Goal: Find specific page/section

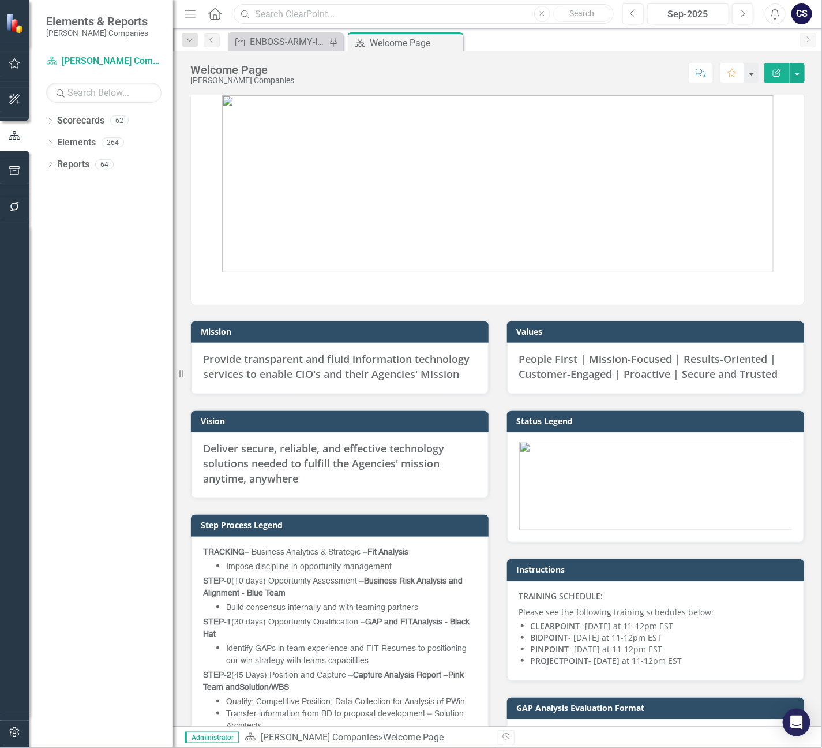
click at [271, 8] on input "text" at bounding box center [424, 14] width 380 height 20
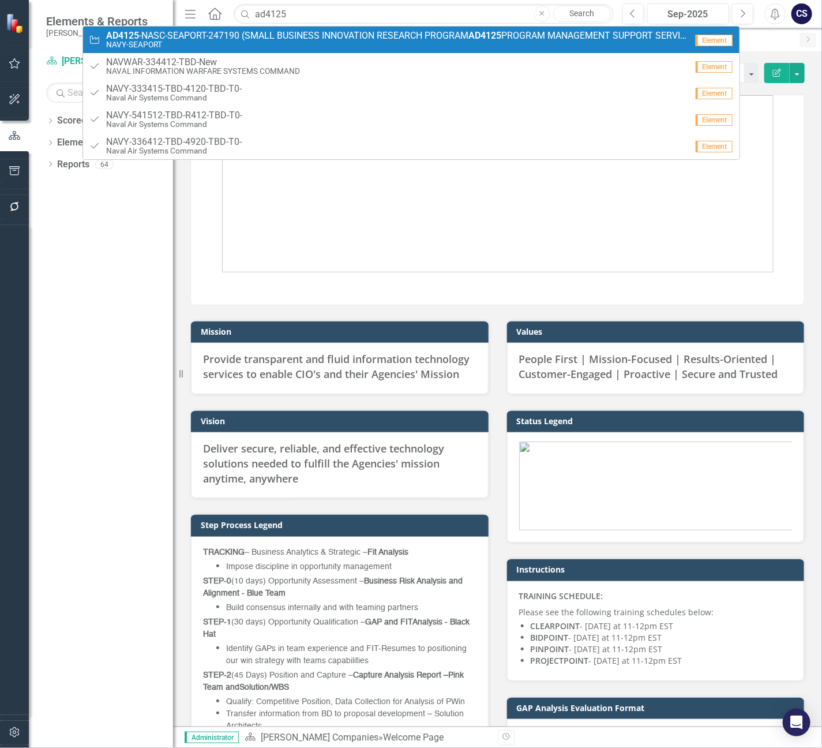
click at [201, 36] on span "AD4125 -NASC-SEAPORT-247190 (SMALL BUSINESS INNOVATION RESEARCH PROGRAM AD4125 …" at bounding box center [396, 36] width 581 height 10
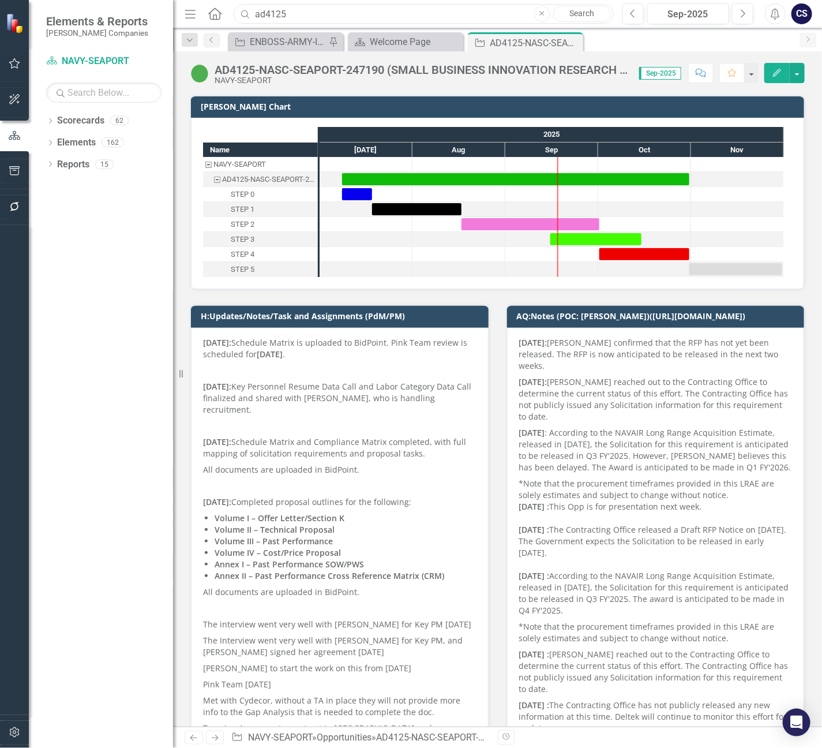
click at [294, 11] on input "ad4125" at bounding box center [424, 14] width 380 height 20
type input "a"
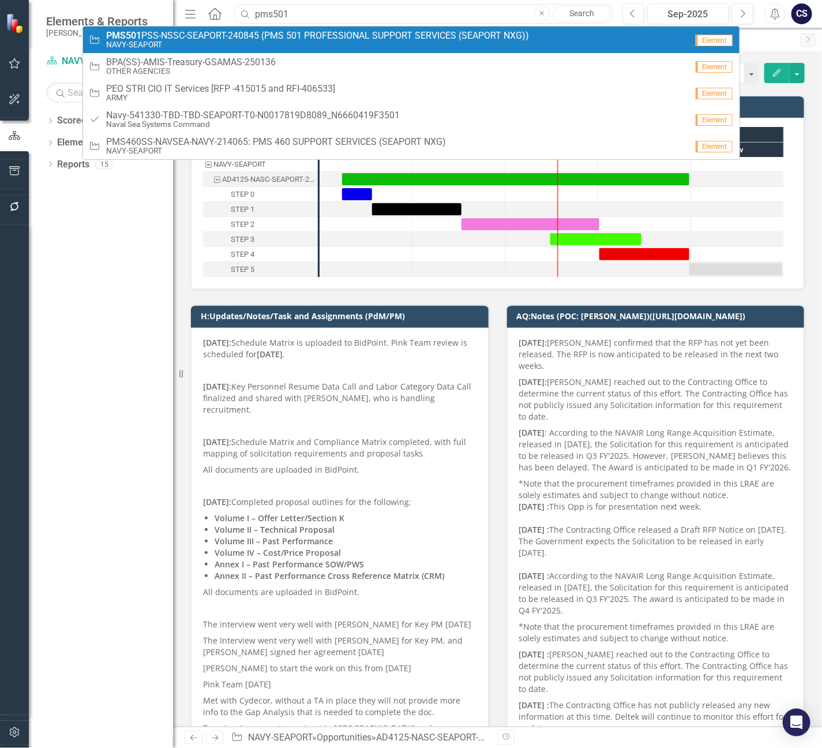
type input "pms501"
click at [223, 39] on span "PMS501 PSS-NSSC-SEAPORT-240845 (PMS 501 PROFESSIONAL SUPPORT SERVICES (SEAPORT …" at bounding box center [317, 36] width 423 height 10
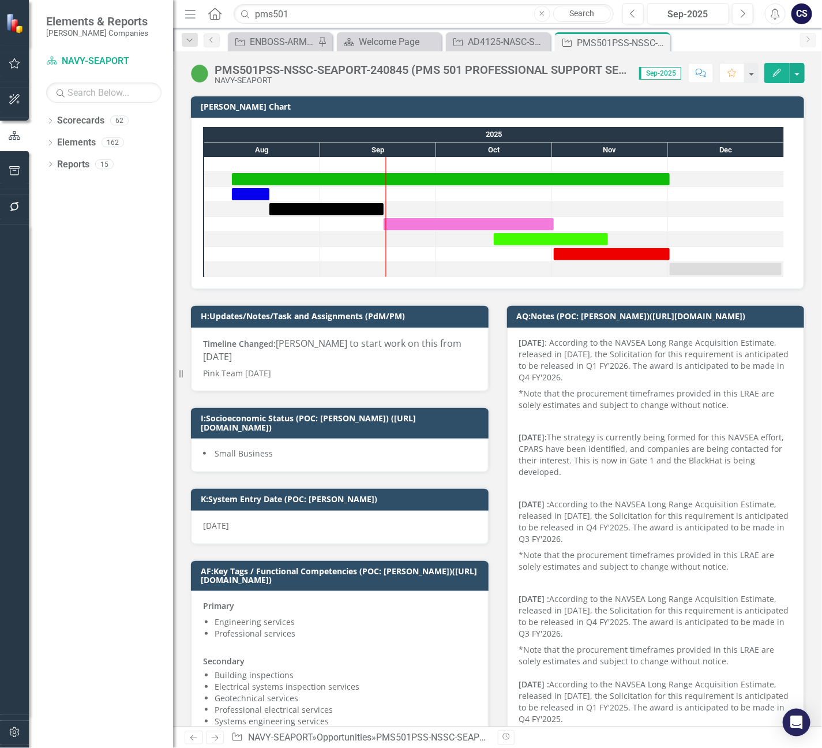
click at [812, 58] on div "PMS501PSS-NSSC-SEAPORT-240845 (PMS 501 PROFESSIONAL SUPPORT SERVICES (SEAPORT N…" at bounding box center [497, 68] width 649 height 35
